Goal: Transaction & Acquisition: Purchase product/service

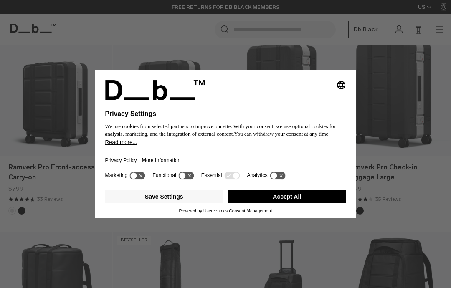
click at [295, 203] on button "Accept All" at bounding box center [287, 196] width 118 height 13
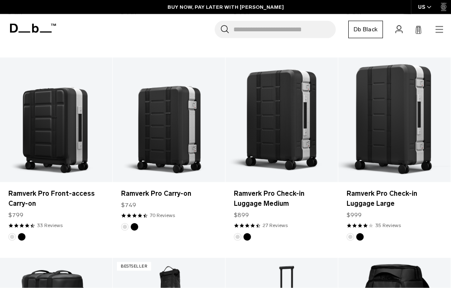
scroll to position [323, 0]
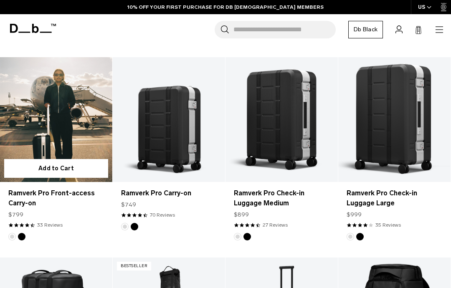
click at [84, 207] on link "Ramverk Pro Front-access Carry-on" at bounding box center [56, 198] width 96 height 20
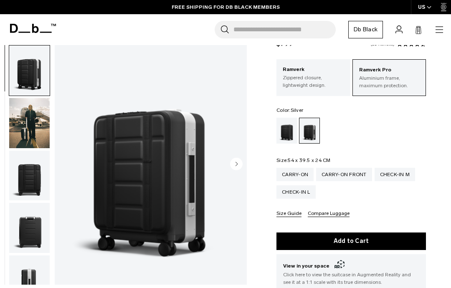
click at [238, 162] on circle "Next slide" at bounding box center [236, 164] width 13 height 13
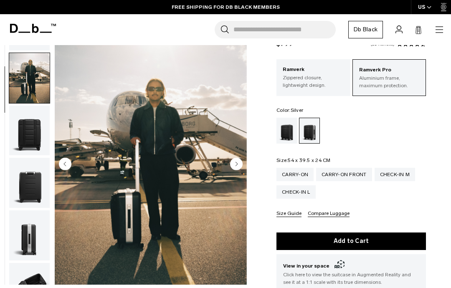
scroll to position [53, 0]
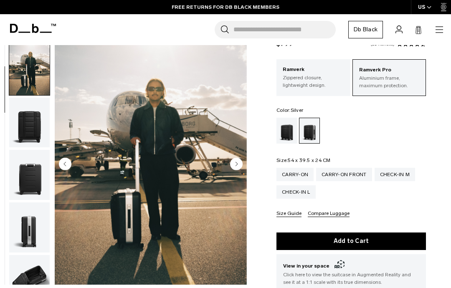
click at [239, 166] on circle "Next slide" at bounding box center [236, 164] width 13 height 13
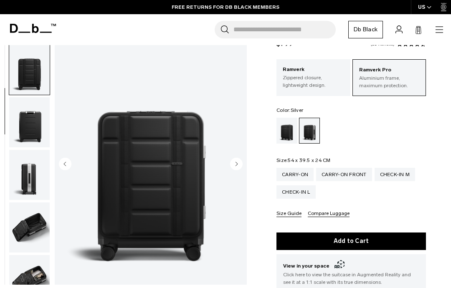
scroll to position [107, 0]
click at [240, 166] on circle "Next slide" at bounding box center [236, 164] width 13 height 13
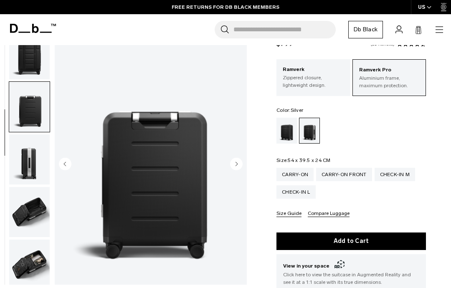
scroll to position [160, 0]
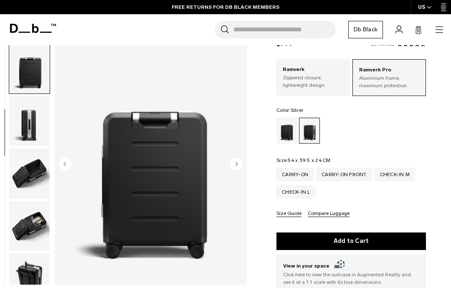
click at [240, 168] on circle "Next slide" at bounding box center [236, 164] width 13 height 13
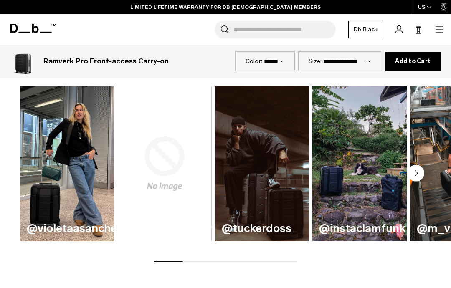
scroll to position [466, 0]
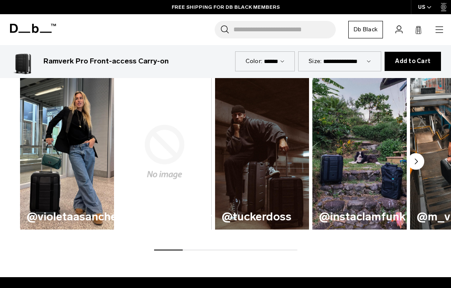
click at [86, 184] on img "1 / 8" at bounding box center [67, 151] width 94 height 155
click at [86, 159] on img "1 / 8" at bounding box center [67, 151] width 94 height 155
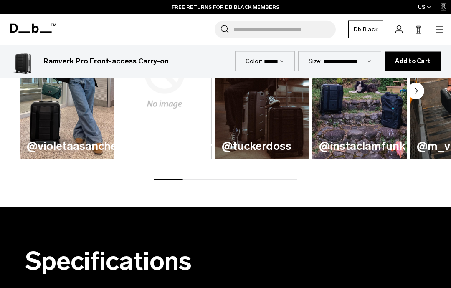
scroll to position [514, 0]
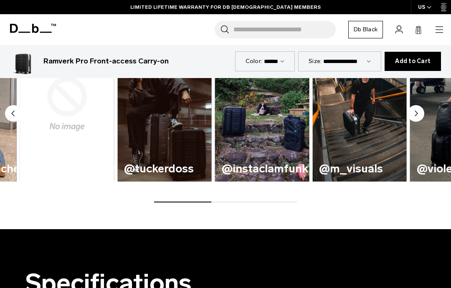
click at [422, 111] on circle "Next slide" at bounding box center [416, 113] width 17 height 17
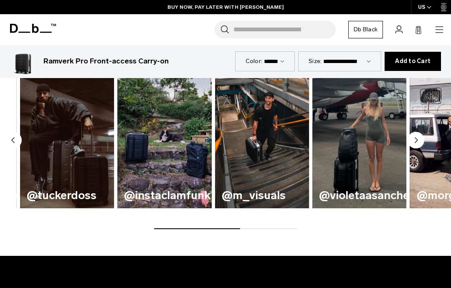
scroll to position [487, 0]
